Goal: Task Accomplishment & Management: Use online tool/utility

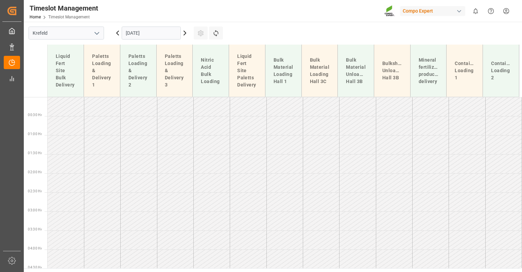
scroll to position [405, 0]
